Goal: Task Accomplishment & Management: Complete application form

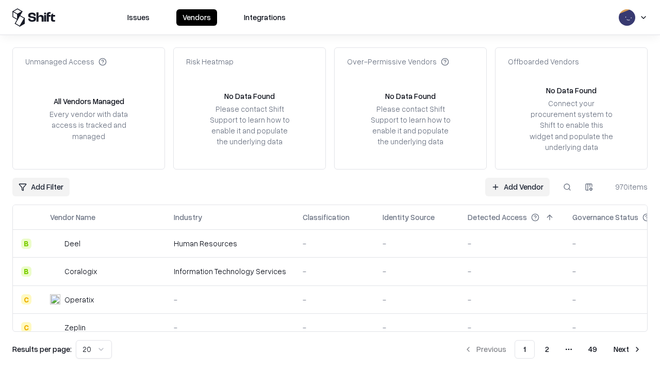
click at [517, 187] on link "Add Vendor" at bounding box center [517, 187] width 64 height 19
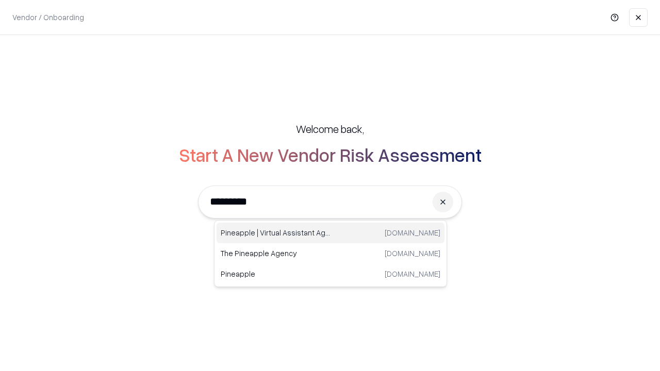
click at [331, 233] on div "Pineapple | Virtual Assistant Agency [DOMAIN_NAME]" at bounding box center [331, 233] width 228 height 21
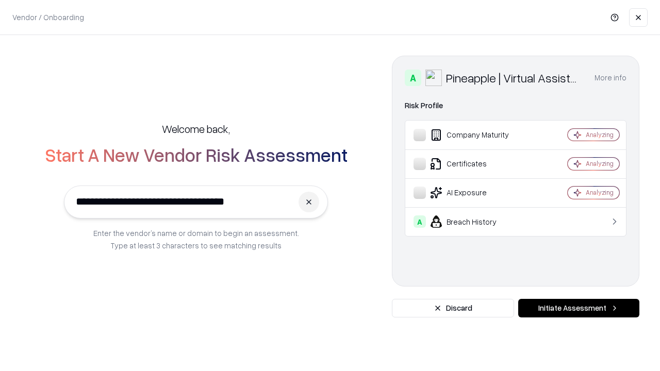
type input "**********"
click at [579, 308] on button "Initiate Assessment" at bounding box center [578, 308] width 121 height 19
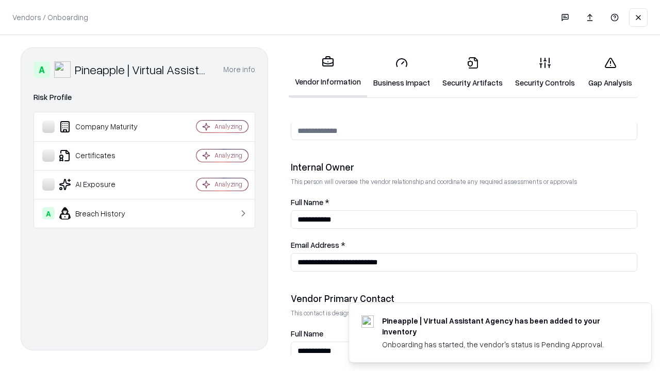
scroll to position [534, 0]
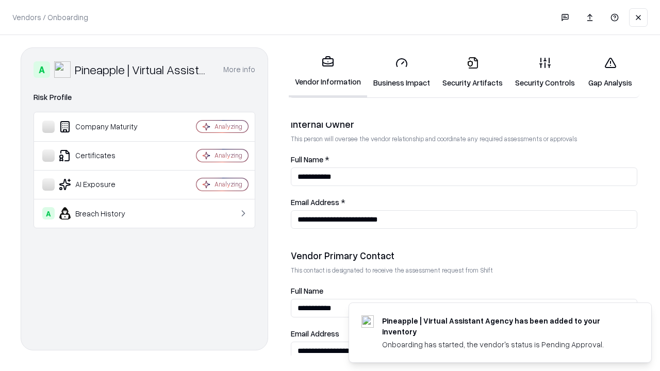
click at [402, 72] on link "Business Impact" at bounding box center [401, 72] width 69 height 48
click at [472, 72] on link "Security Artifacts" at bounding box center [472, 72] width 73 height 48
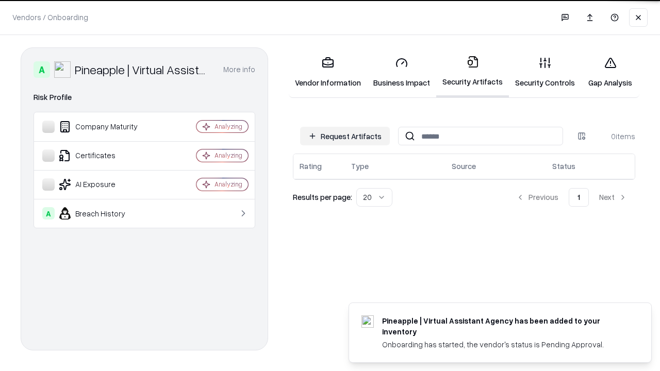
click at [345, 136] on button "Request Artifacts" at bounding box center [345, 136] width 90 height 19
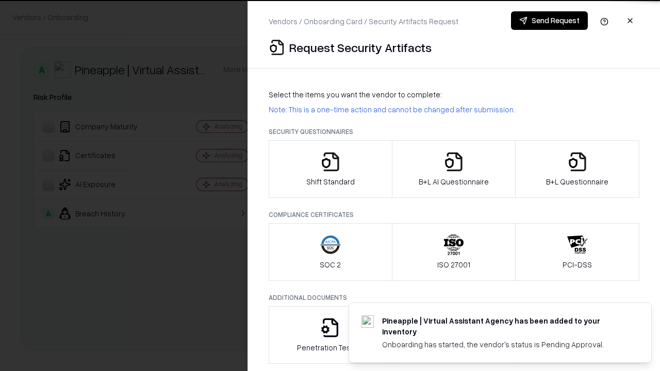
click at [330, 169] on icon "button" at bounding box center [330, 162] width 21 height 21
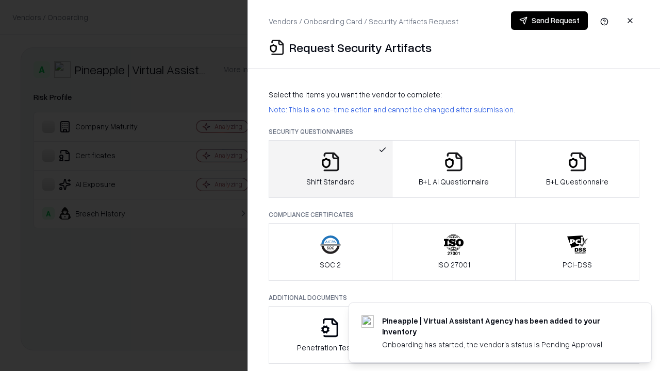
click at [549, 21] on button "Send Request" at bounding box center [549, 20] width 77 height 19
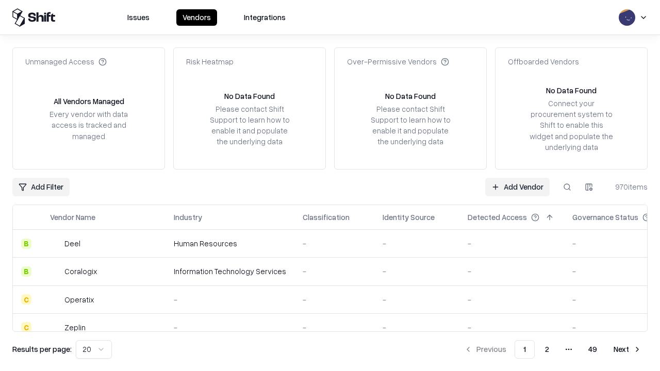
click at [567, 187] on button at bounding box center [567, 187] width 19 height 19
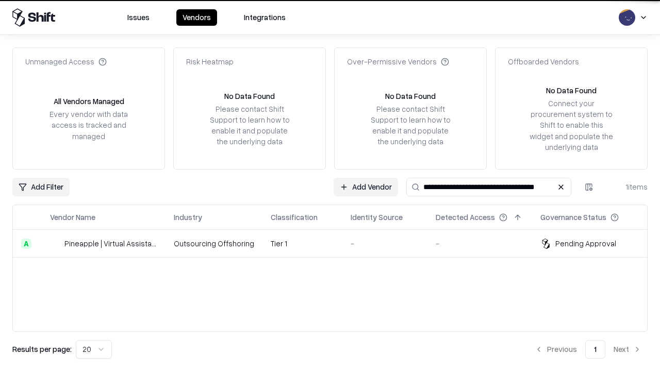
type input "**********"
click at [336, 243] on td "Tier 1" at bounding box center [302, 244] width 80 height 28
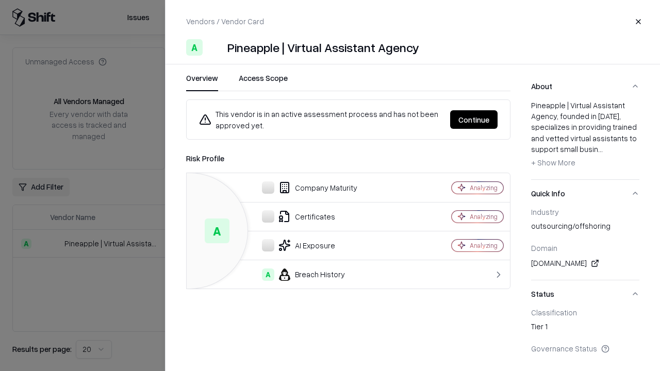
click at [474, 120] on button "Continue" at bounding box center [473, 119] width 47 height 19
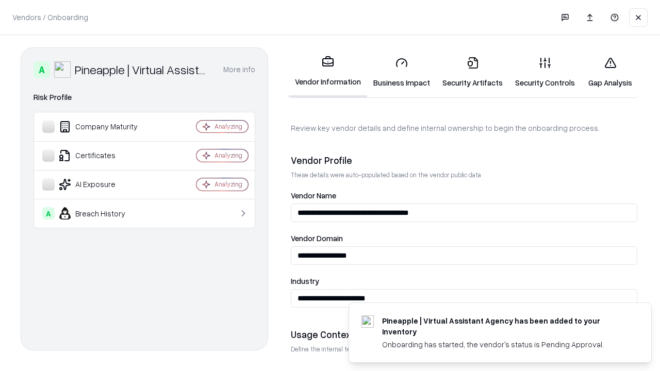
click at [472, 72] on link "Security Artifacts" at bounding box center [472, 72] width 73 height 48
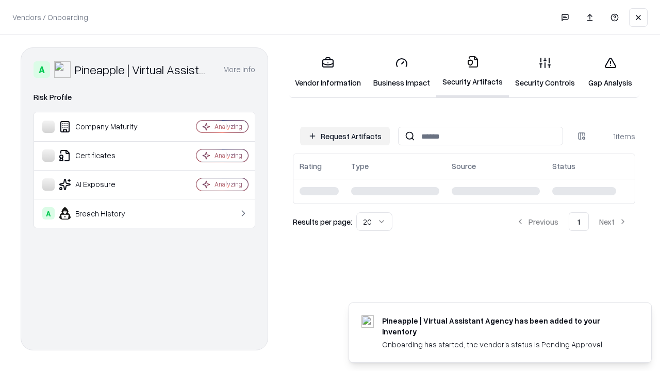
click at [610, 72] on link "Gap Analysis" at bounding box center [610, 72] width 58 height 48
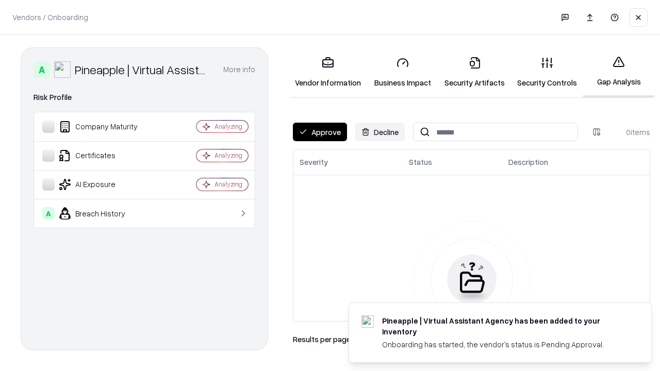
click at [320, 132] on button "Approve" at bounding box center [320, 132] width 54 height 19
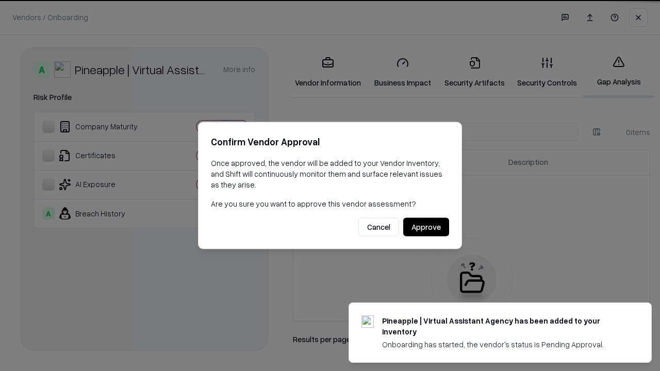
click at [426, 227] on button "Approve" at bounding box center [426, 227] width 46 height 19
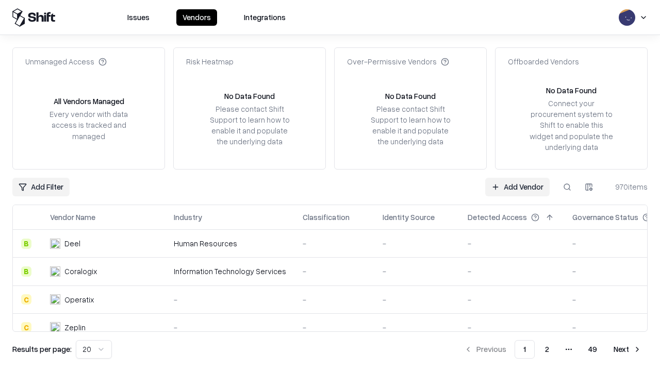
type input "**********"
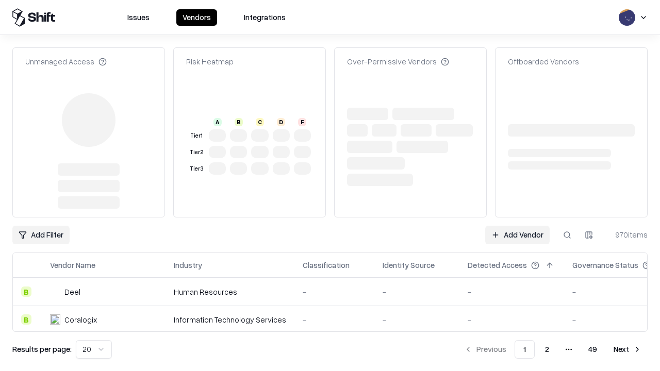
click at [517, 226] on link "Add Vendor" at bounding box center [517, 235] width 64 height 19
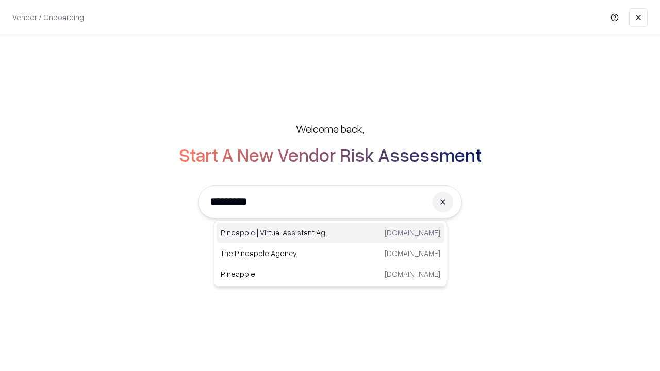
click at [331, 233] on div "Pineapple | Virtual Assistant Agency [DOMAIN_NAME]" at bounding box center [331, 233] width 228 height 21
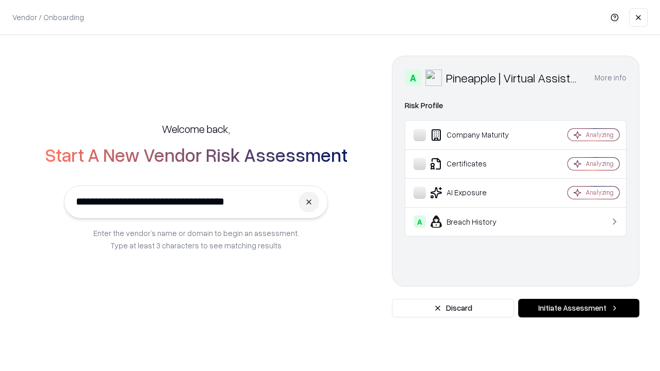
type input "**********"
click at [579, 308] on button "Initiate Assessment" at bounding box center [578, 308] width 121 height 19
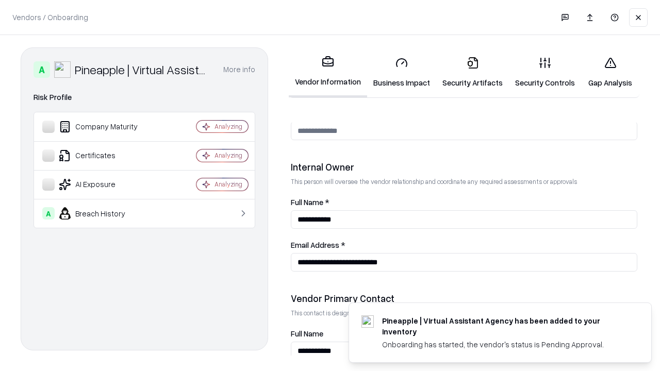
scroll to position [534, 0]
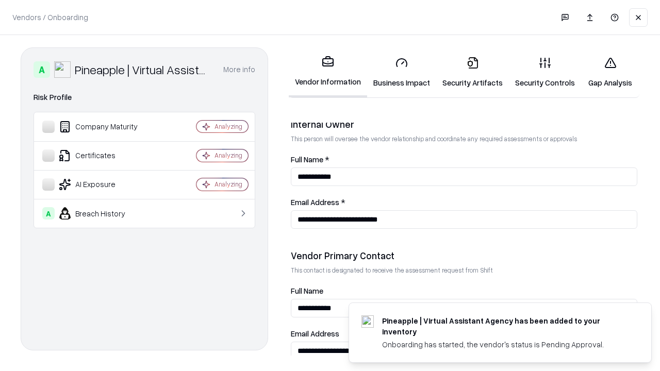
click at [610, 72] on link "Gap Analysis" at bounding box center [610, 72] width 58 height 48
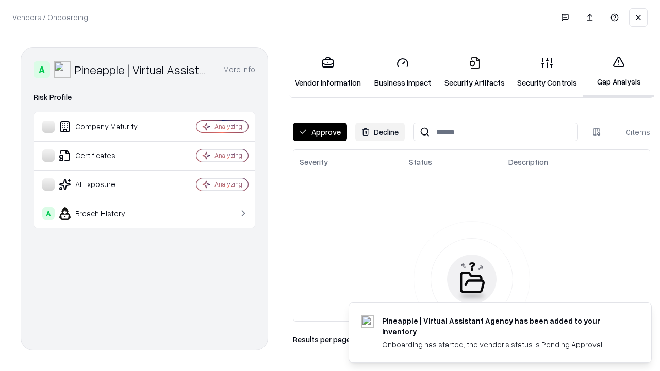
click at [320, 132] on button "Approve" at bounding box center [320, 132] width 54 height 19
